Goal: Task Accomplishment & Management: Use online tool/utility

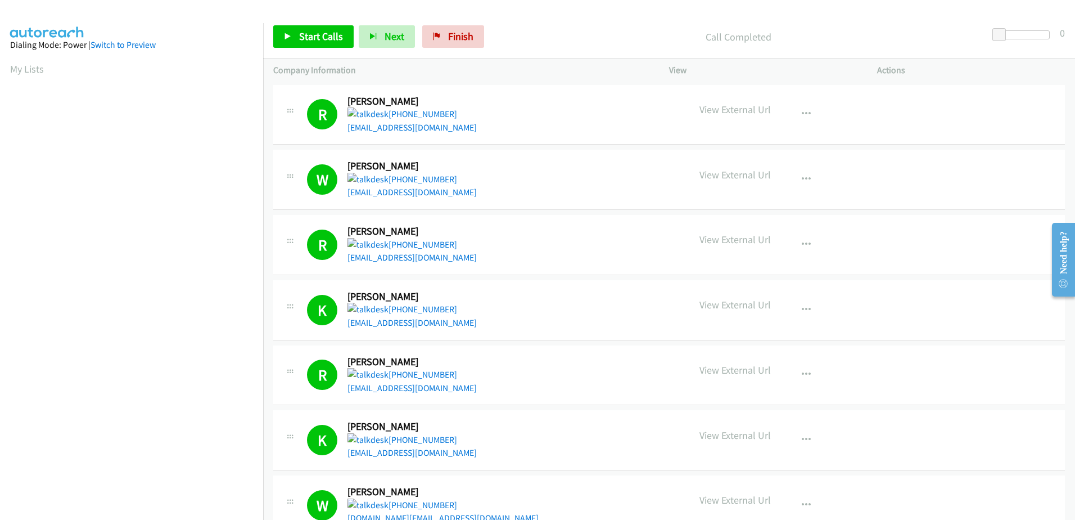
scroll to position [87, 0]
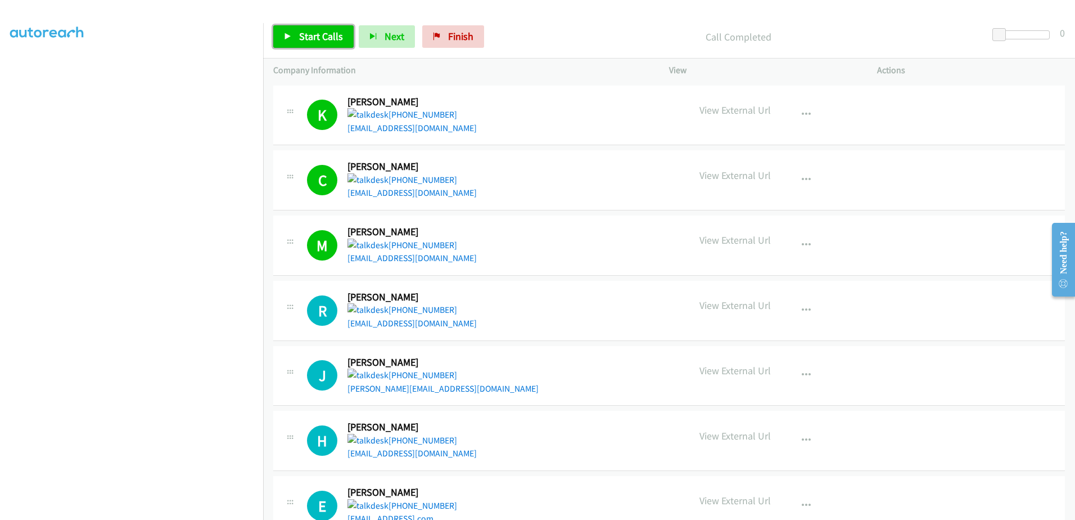
click at [312, 43] on link "Start Calls" at bounding box center [313, 36] width 80 height 22
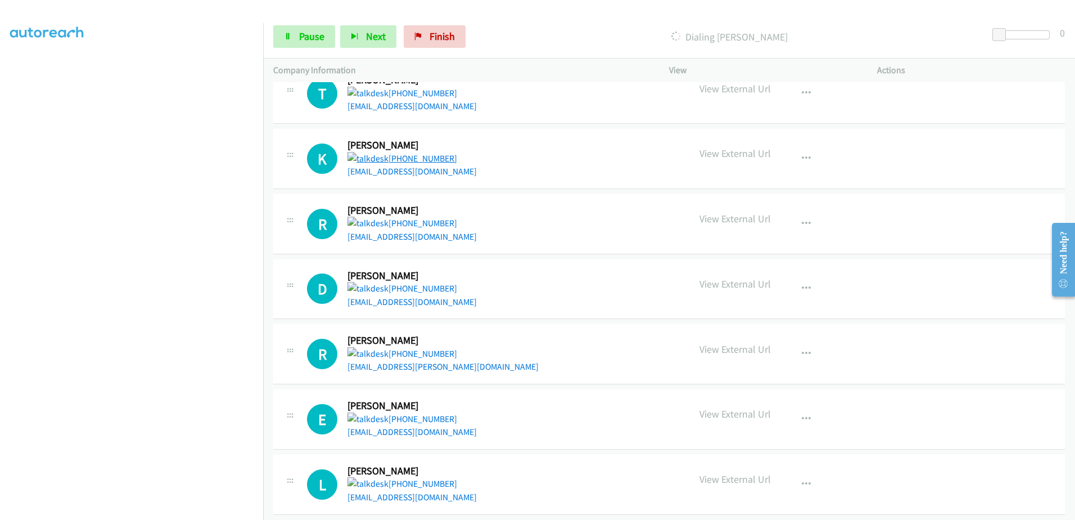
scroll to position [1139, 0]
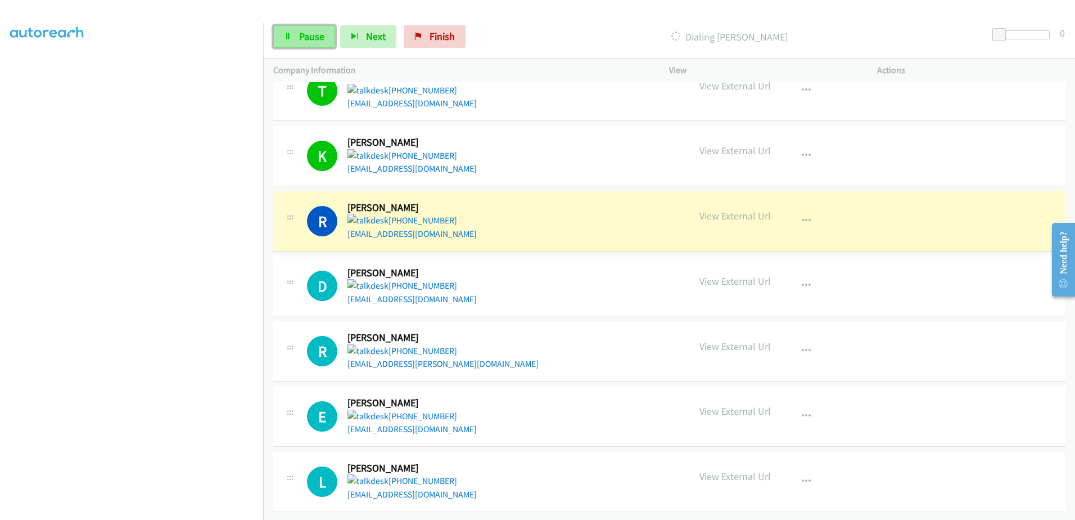
click at [301, 40] on span "Pause" at bounding box center [311, 36] width 25 height 13
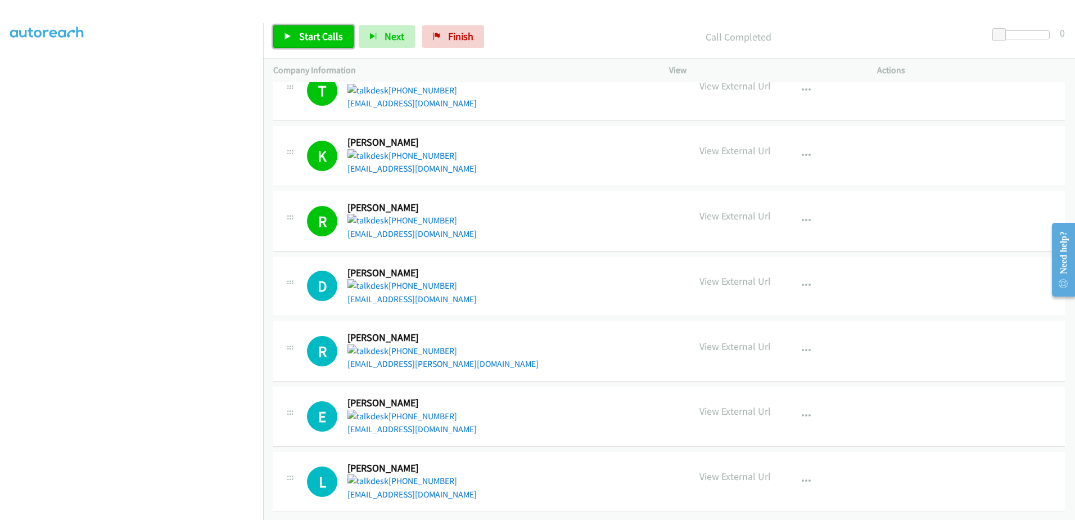
click at [315, 41] on span "Start Calls" at bounding box center [321, 36] width 44 height 13
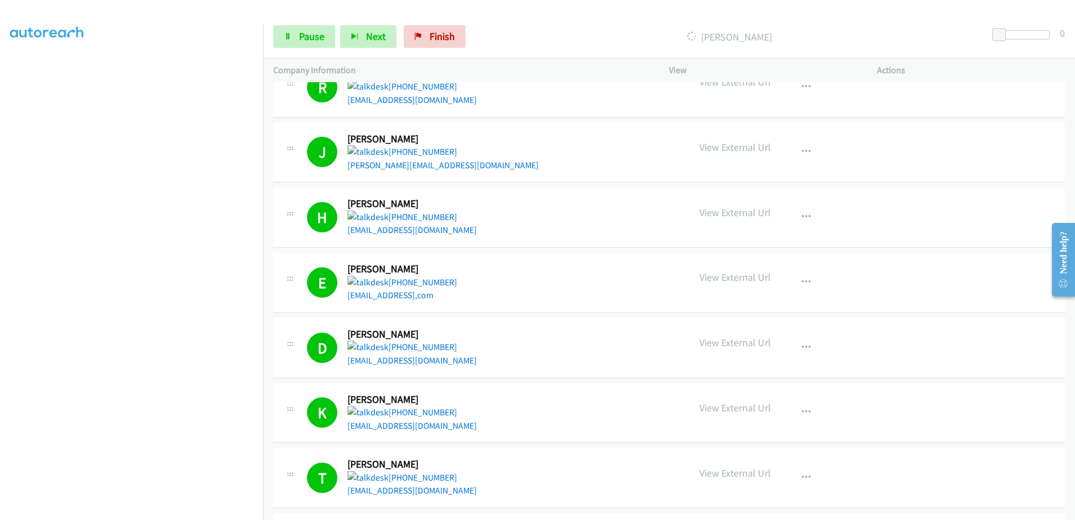
scroll to position [900, 0]
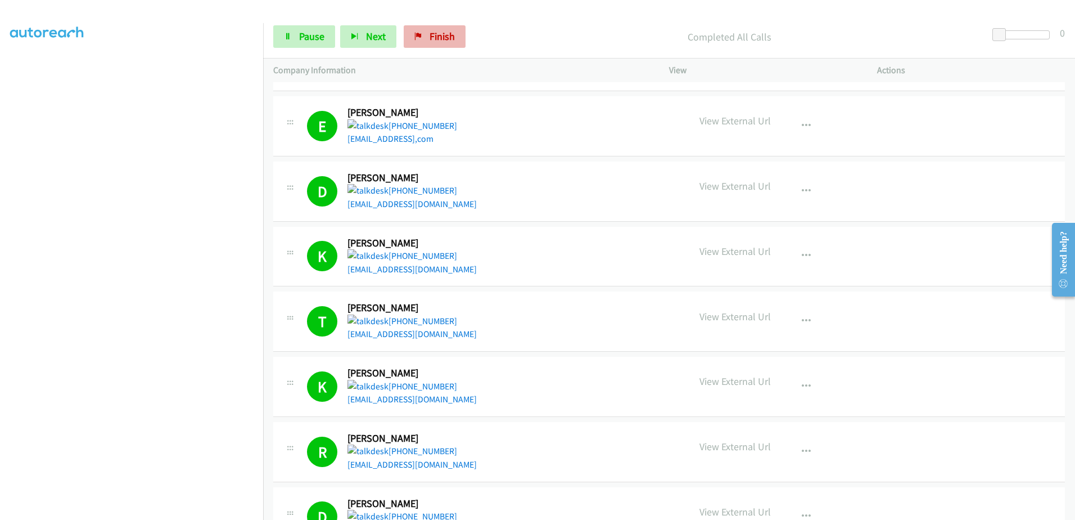
drag, startPoint x: 452, startPoint y: 48, endPoint x: 448, endPoint y: 42, distance: 7.0
click at [451, 47] on div "Start Calls Pause Next Finish Completed All Calls 0" at bounding box center [669, 36] width 812 height 43
click at [447, 37] on span "Finish" at bounding box center [442, 36] width 25 height 13
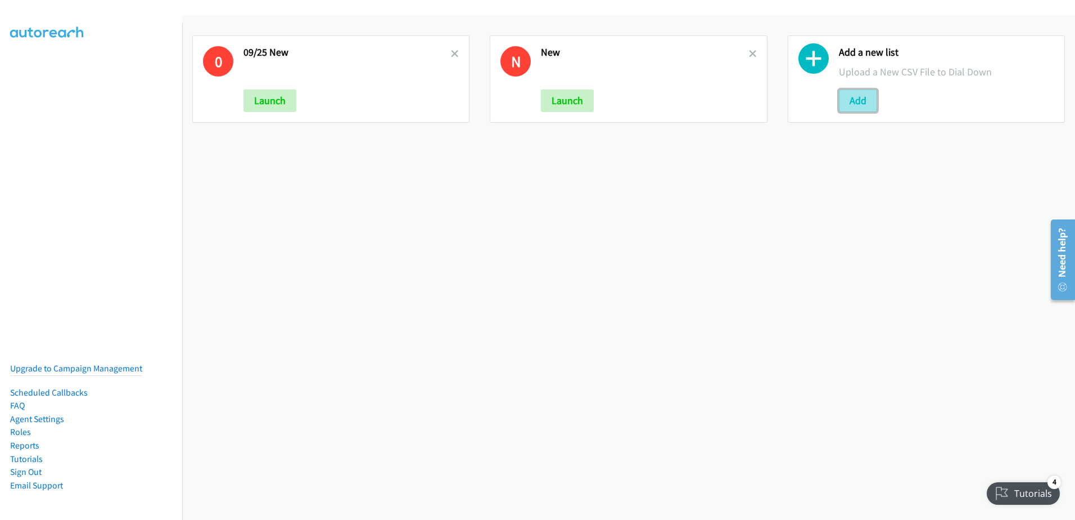
click at [847, 96] on button "Add" at bounding box center [858, 100] width 38 height 22
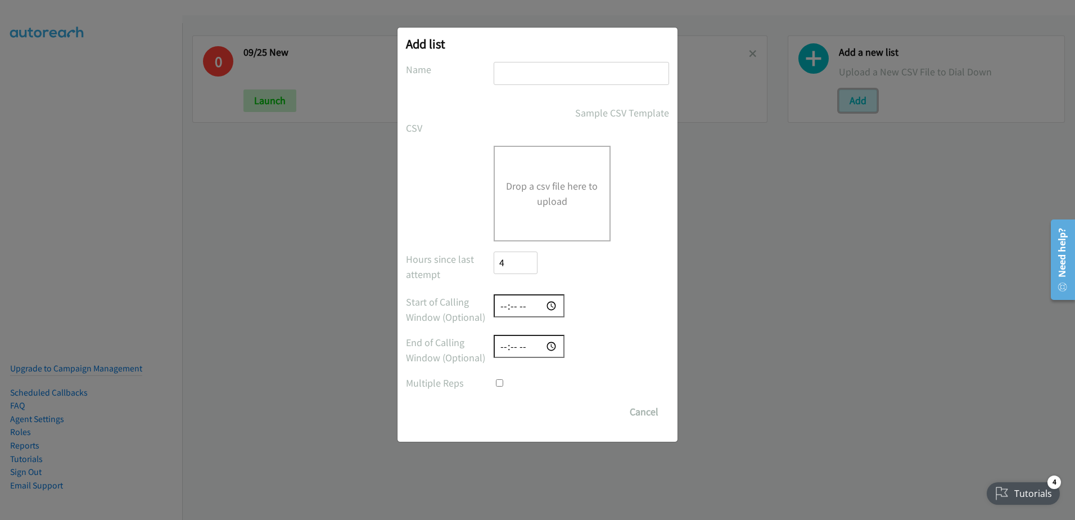
checkbox input "true"
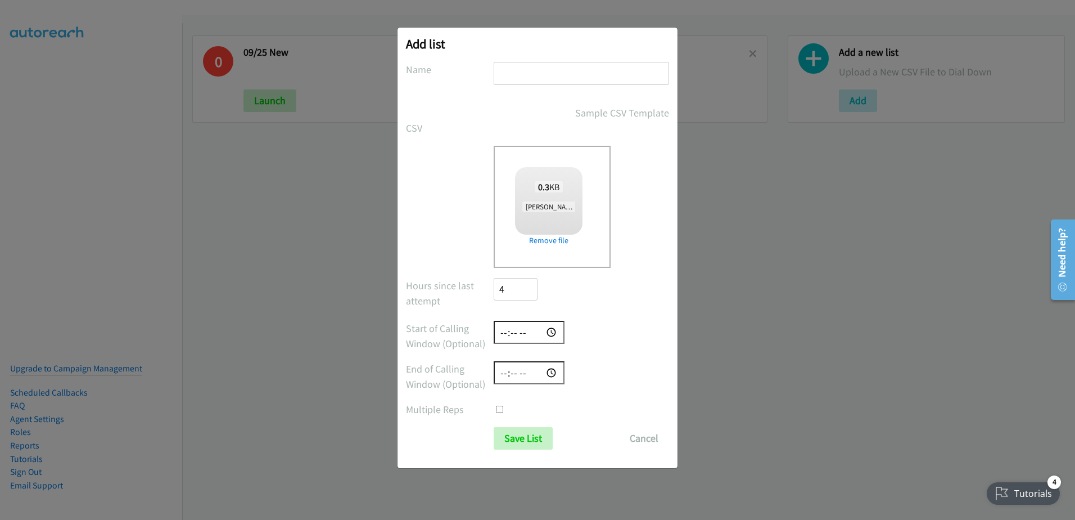
click at [532, 85] on div at bounding box center [581, 78] width 175 height 33
click at [539, 78] on input "text" at bounding box center [581, 73] width 175 height 23
type input "0"
click at [527, 434] on input "Save List" at bounding box center [523, 438] width 59 height 22
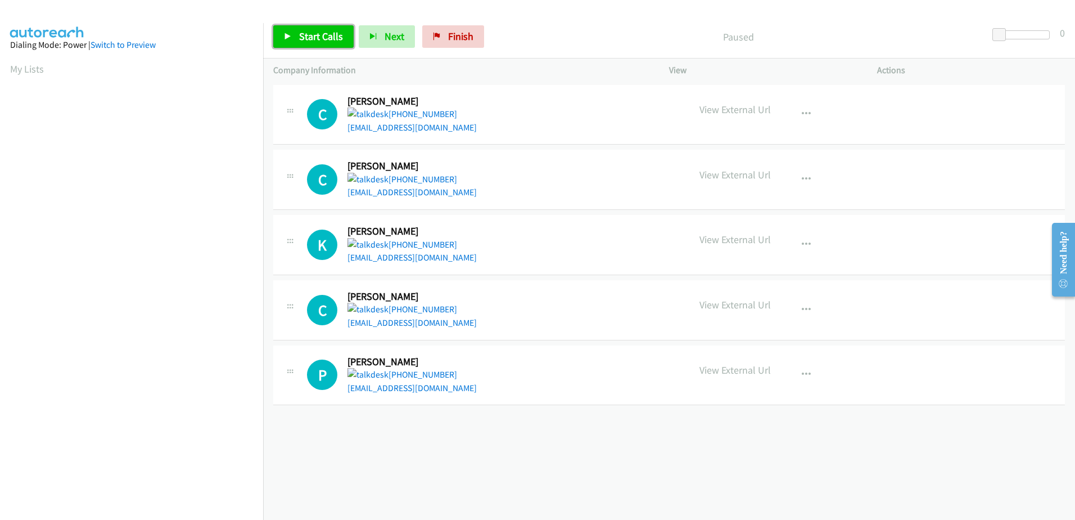
click at [317, 28] on link "Start Calls" at bounding box center [313, 36] width 80 height 22
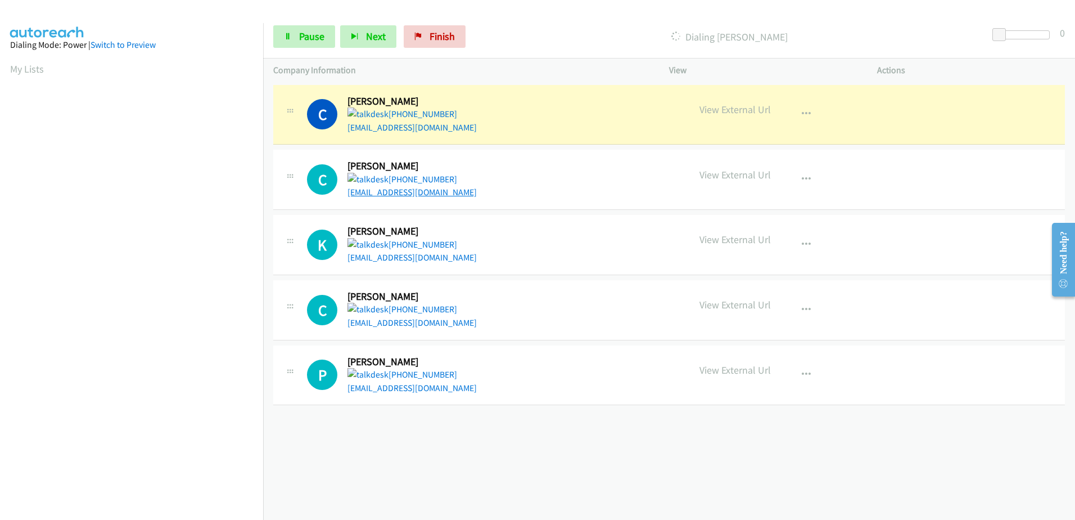
scroll to position [111, 0]
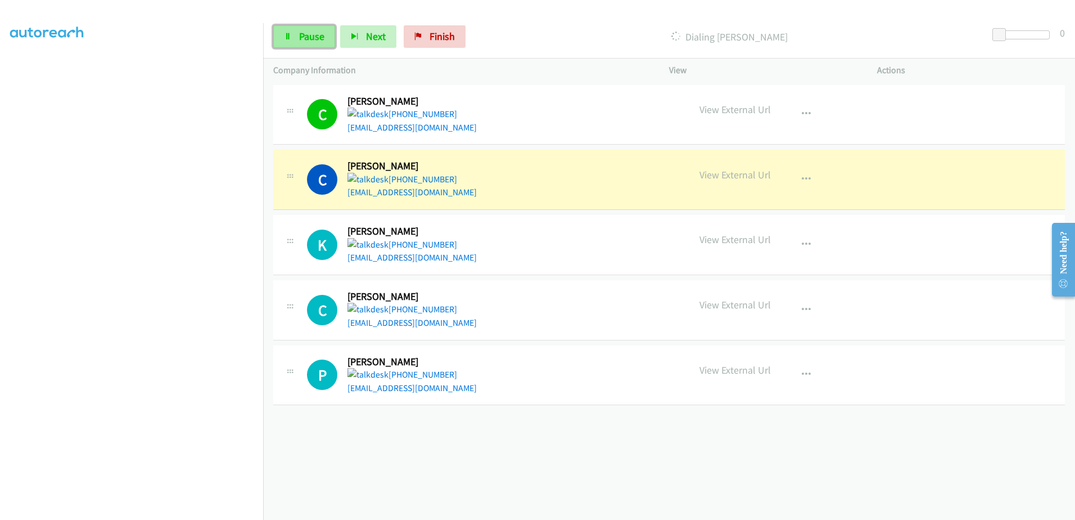
drag, startPoint x: 282, startPoint y: 34, endPoint x: 288, endPoint y: 31, distance: 6.3
click at [283, 34] on link "Pause" at bounding box center [304, 36] width 62 height 22
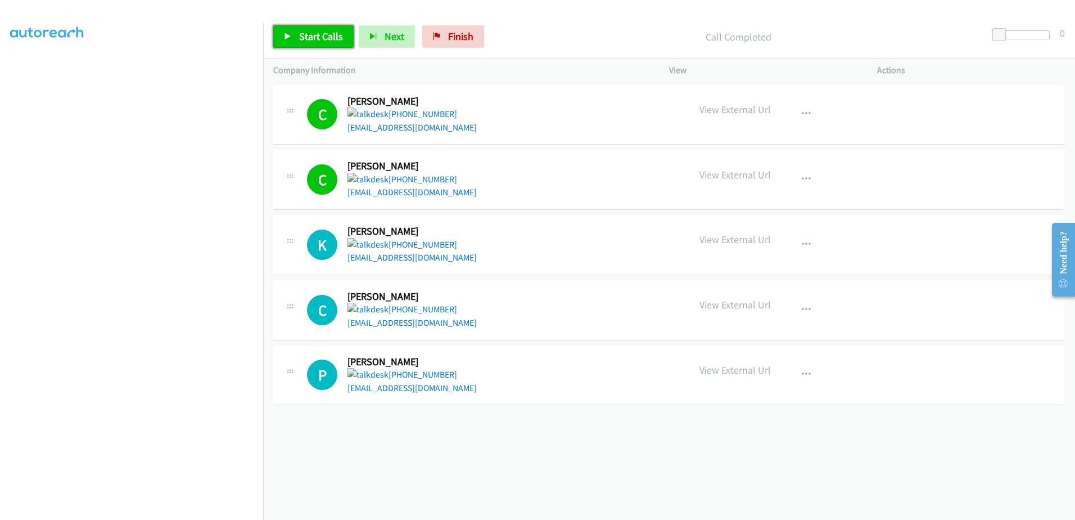
click at [314, 42] on span "Start Calls" at bounding box center [321, 36] width 44 height 13
